Goal: Navigation & Orientation: Find specific page/section

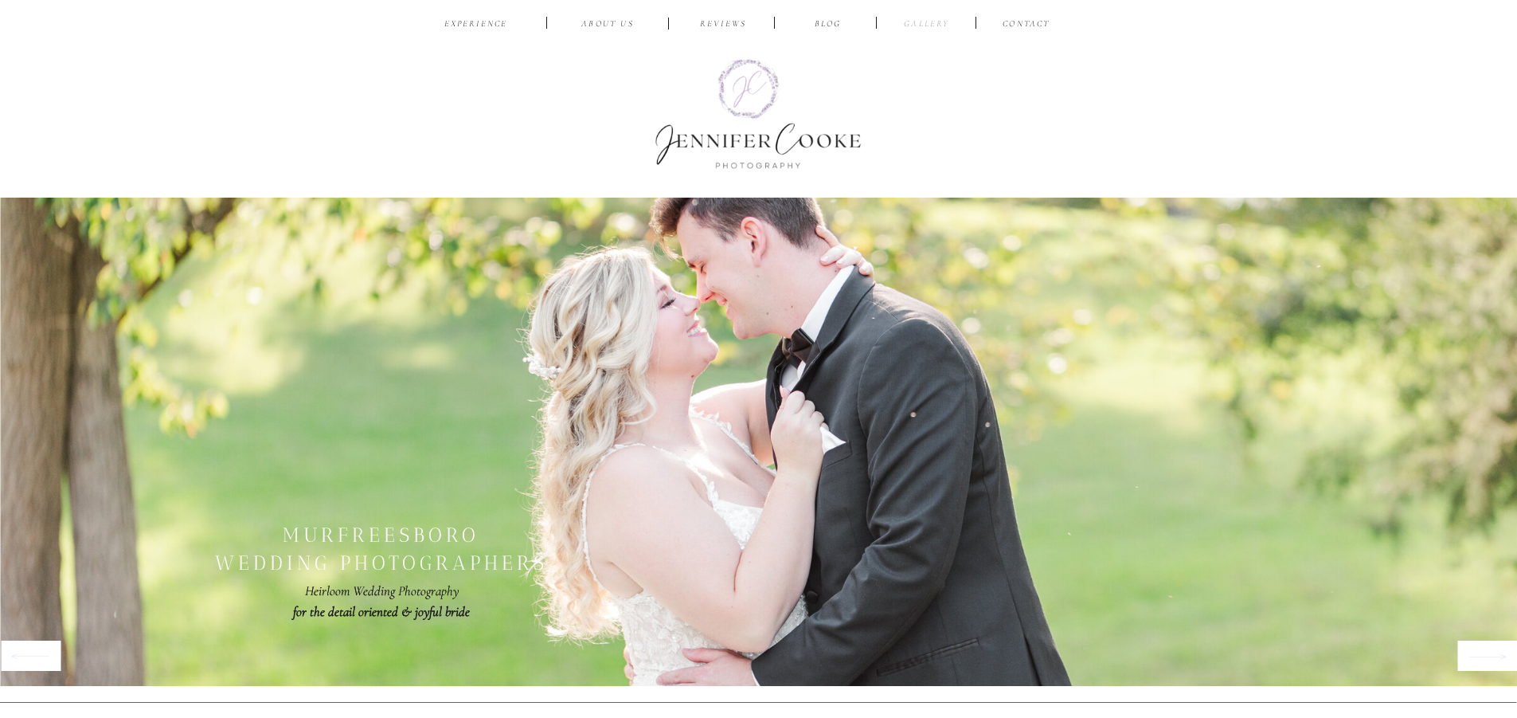
click at [939, 22] on nav "Gallery" at bounding box center [927, 25] width 53 height 15
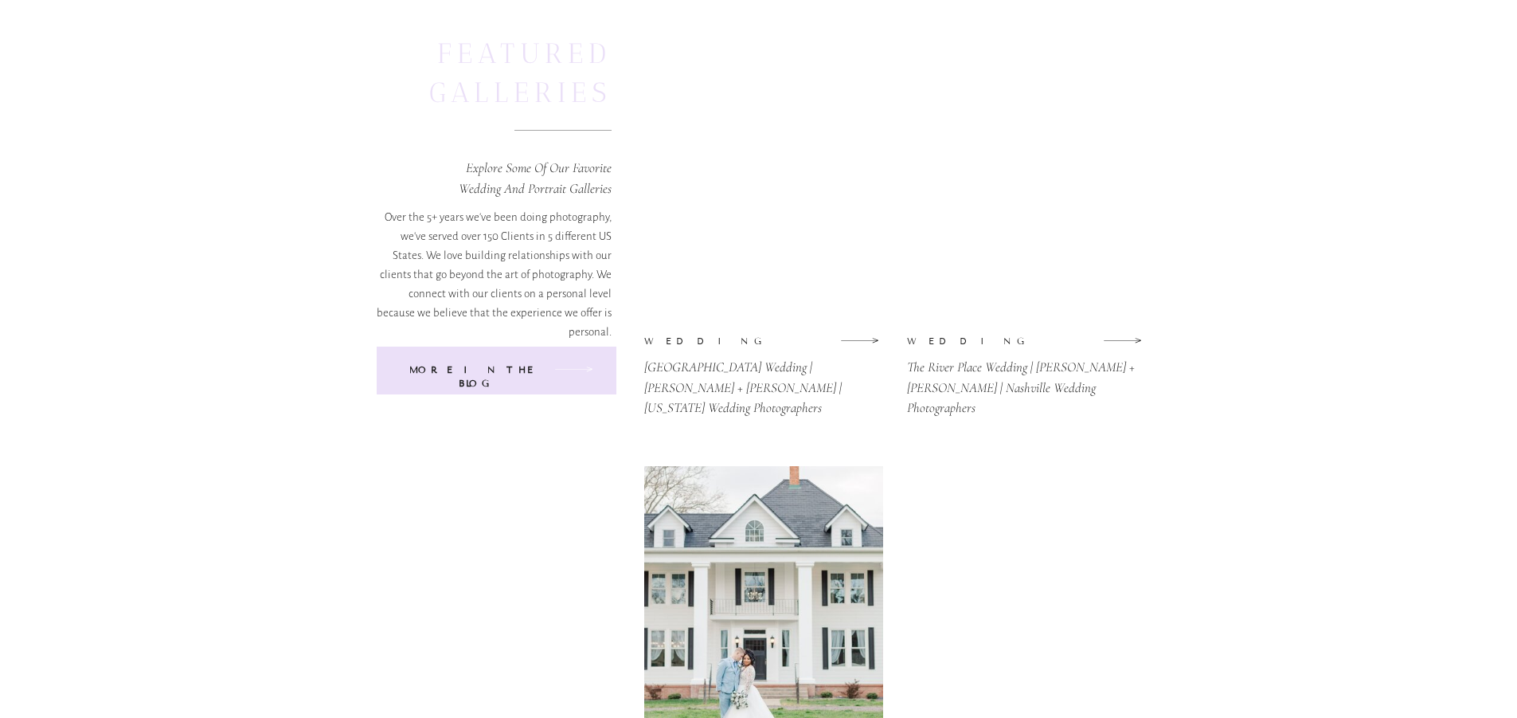
scroll to position [159, 0]
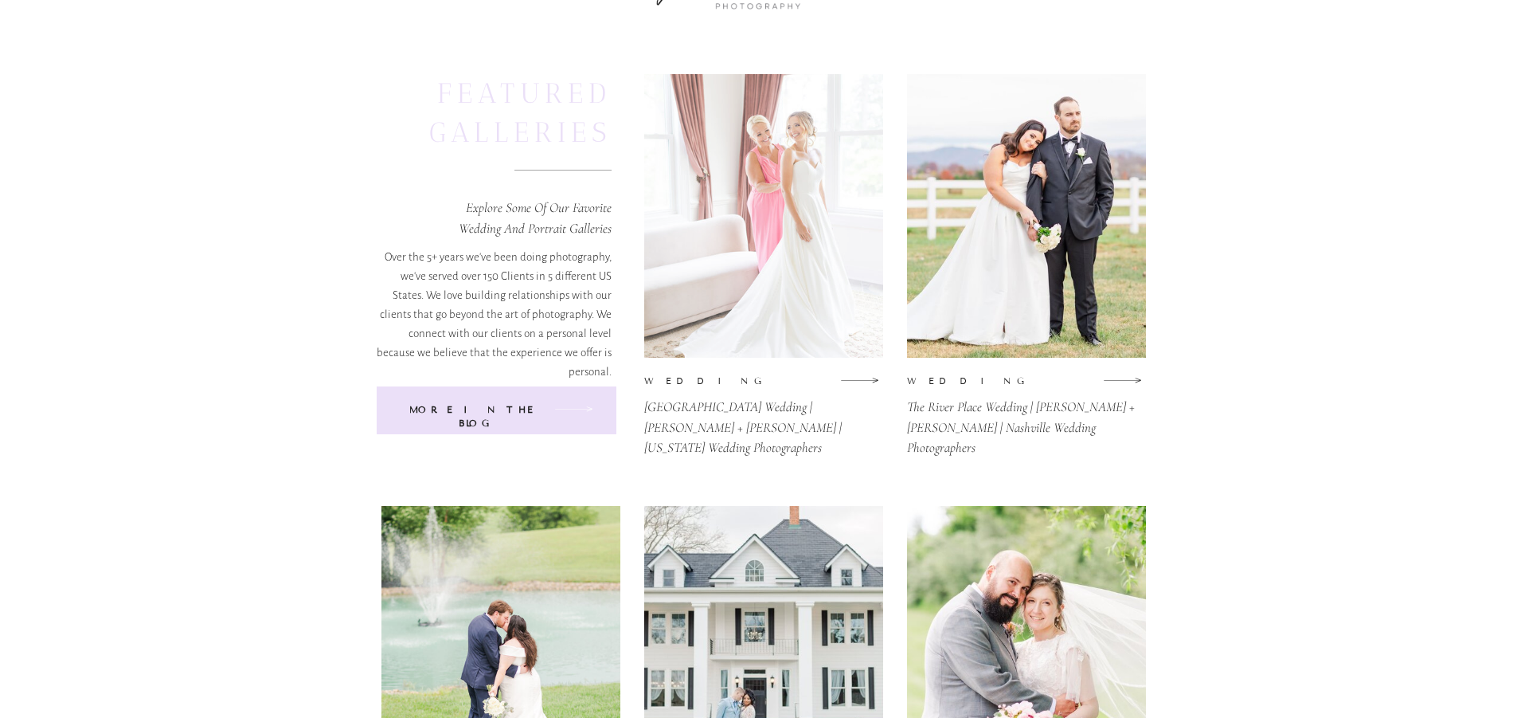
click at [784, 321] on div at bounding box center [763, 216] width 239 height 284
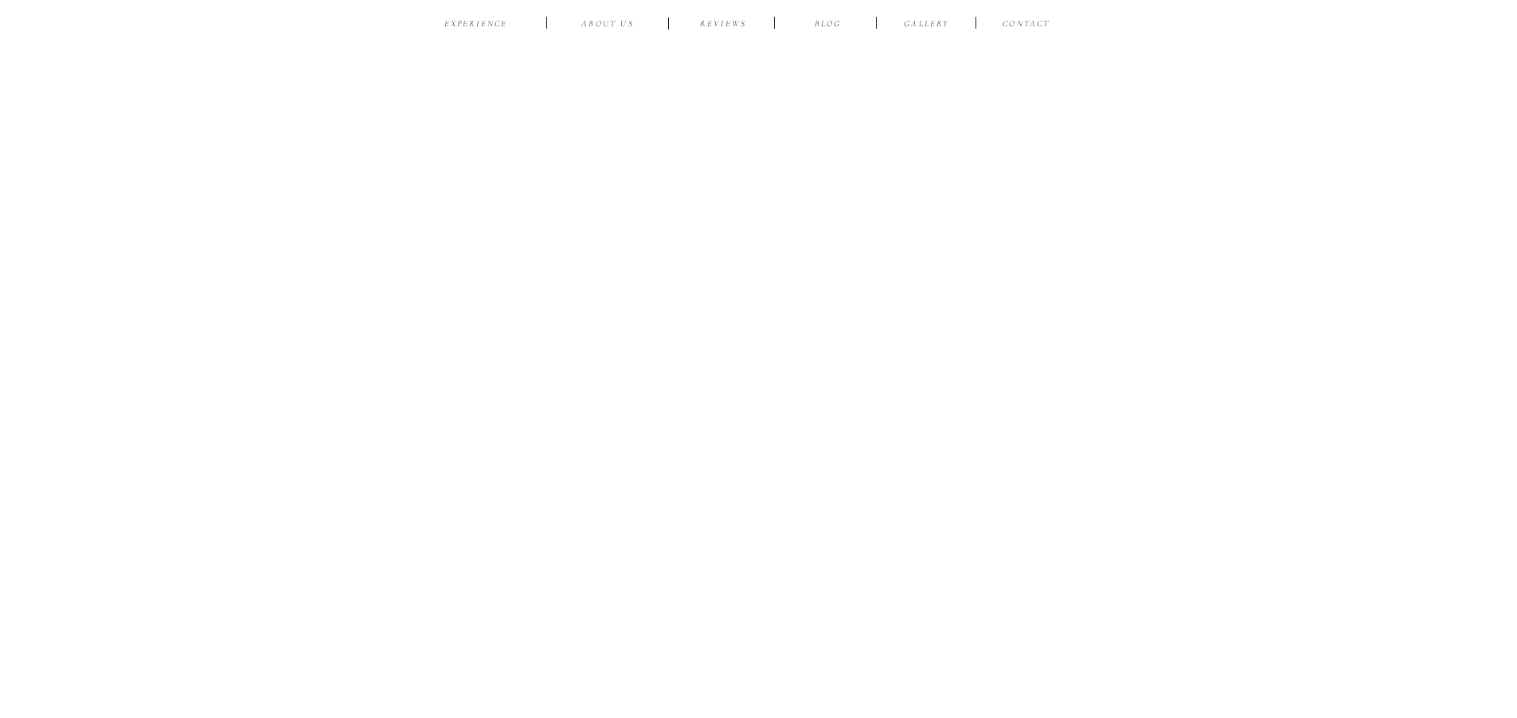
scroll to position [16884, 0]
click at [487, 23] on nav "EXPERIENCE" at bounding box center [476, 25] width 75 height 15
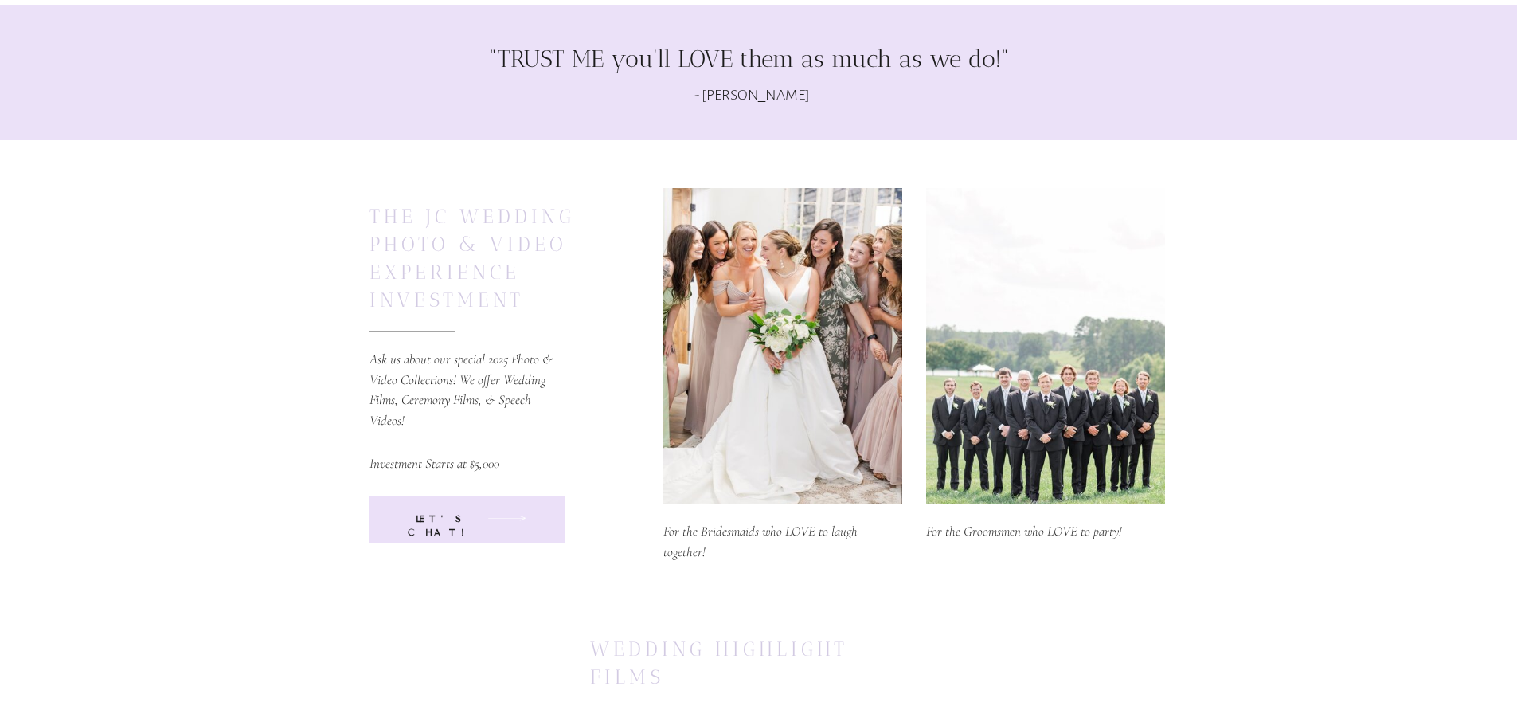
scroll to position [6929, 0]
